Goal: Task Accomplishment & Management: Use online tool/utility

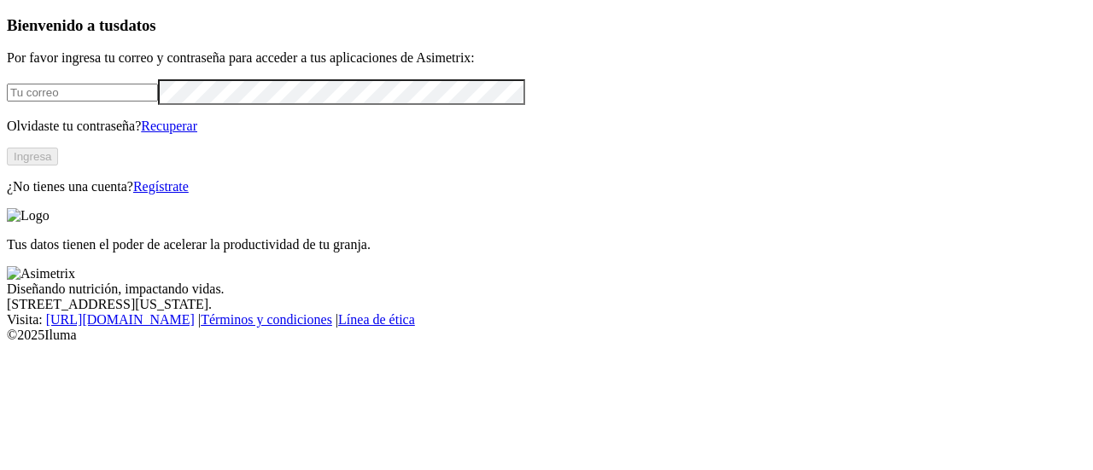
click at [131, 102] on input "email" at bounding box center [82, 93] width 151 height 18
type input "[EMAIL_ADDRESS][DOMAIN_NAME]"
click at [58, 166] on button "Ingresa" at bounding box center [32, 157] width 51 height 18
